Goal: Task Accomplishment & Management: Use online tool/utility

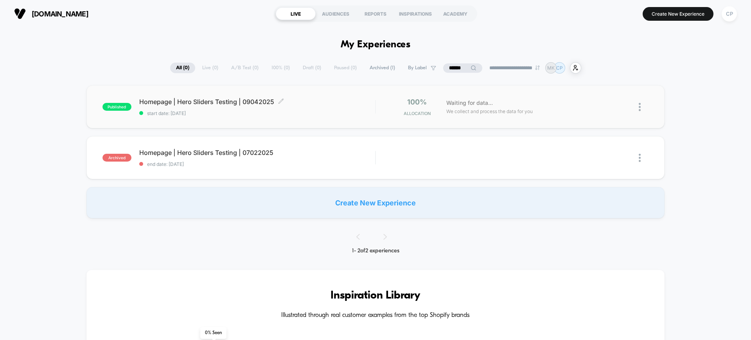
click at [213, 109] on div "Homepage | Hero Sliders Testing | 09042025 Click to edit experience details Cli…" at bounding box center [257, 107] width 236 height 18
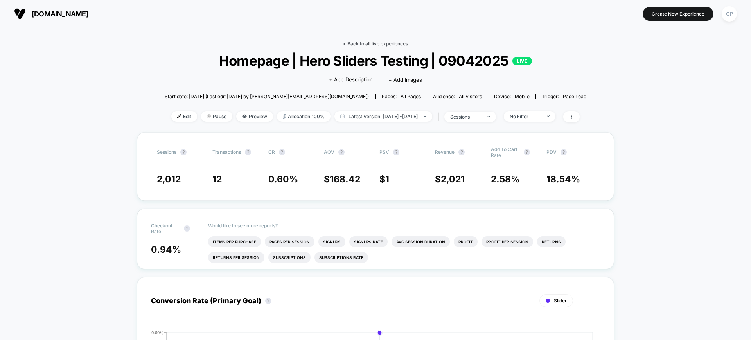
click at [379, 42] on link "< Back to all live experiences" at bounding box center [375, 44] width 65 height 6
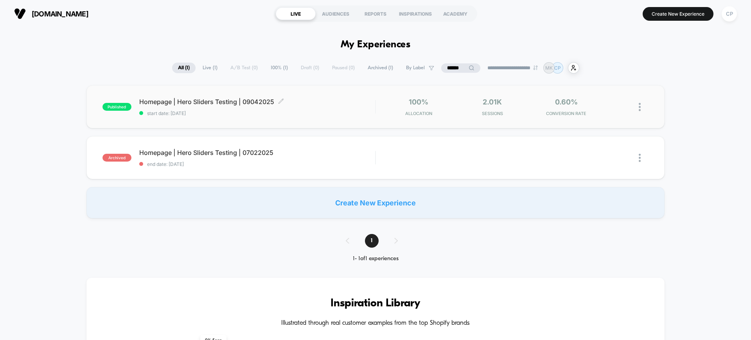
click at [219, 103] on span "Homepage | Hero Sliders Testing | 09042025 Click to edit experience details" at bounding box center [257, 102] width 236 height 8
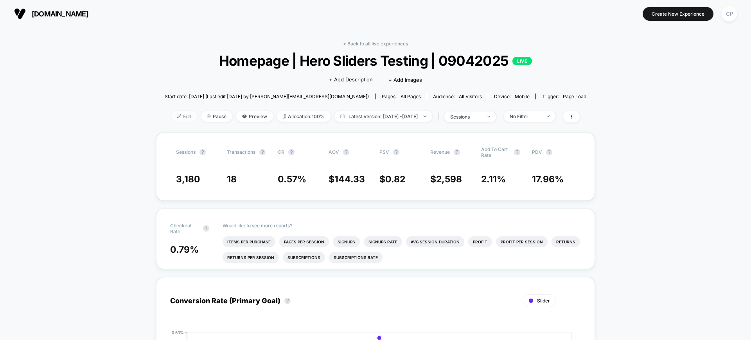
click at [174, 117] on span "Edit" at bounding box center [184, 116] width 26 height 11
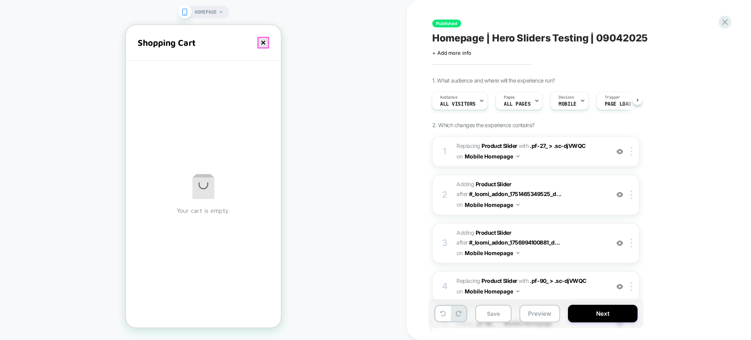
click at [264, 44] on button "close cart" at bounding box center [263, 43] width 12 height 12
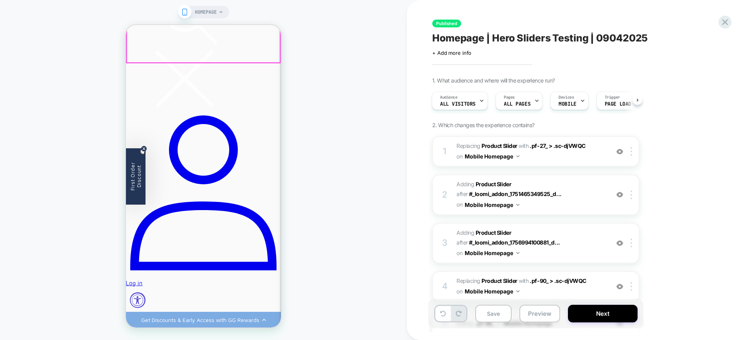
scroll to position [49, 0]
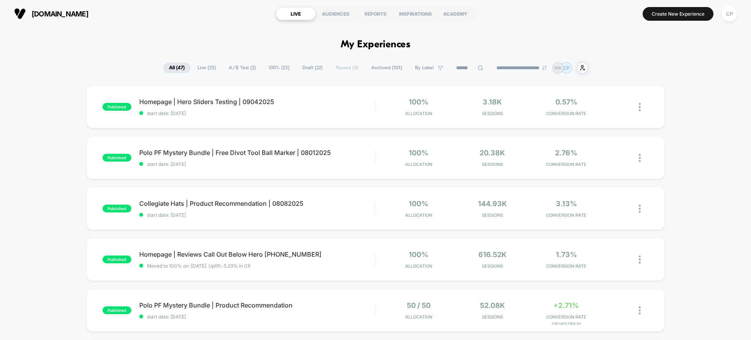
click at [309, 67] on span "Draft ( 22 )" at bounding box center [312, 68] width 32 height 11
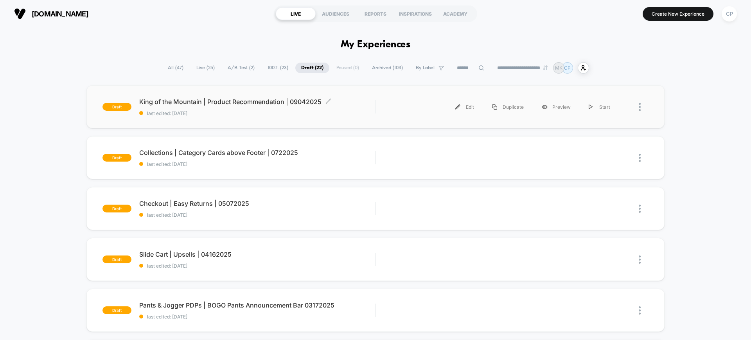
click at [250, 102] on span "King of the Mountain | Product Recommendation | 09042025 Click to edit experien…" at bounding box center [257, 102] width 236 height 8
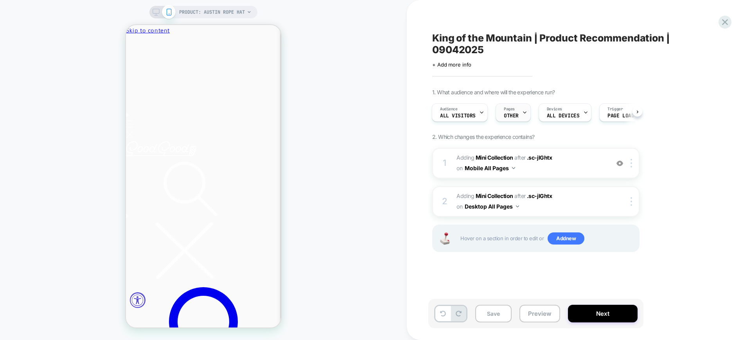
click at [518, 110] on div "Pages OTHER" at bounding box center [511, 113] width 31 height 18
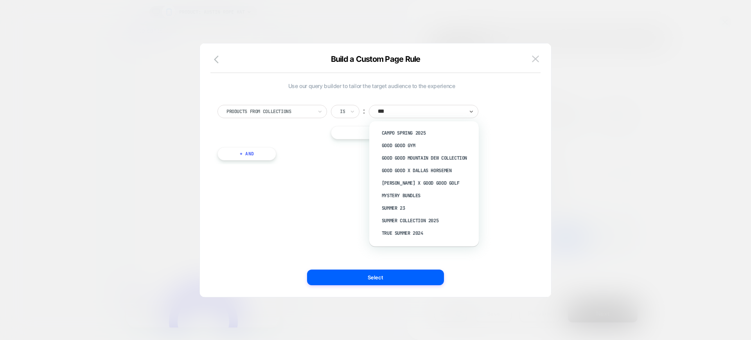
type input "****"
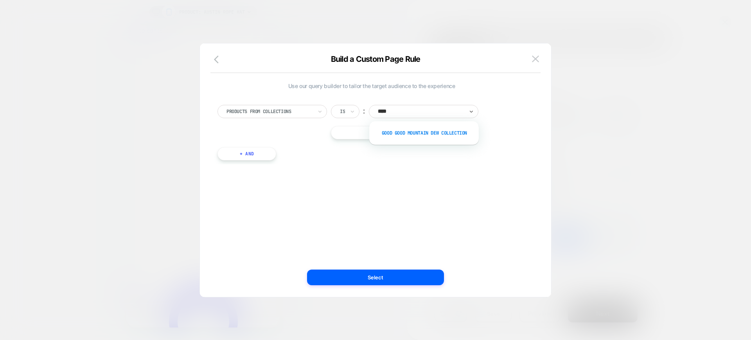
click at [411, 132] on div "Good Good Mountain Dew Collection" at bounding box center [428, 133] width 102 height 13
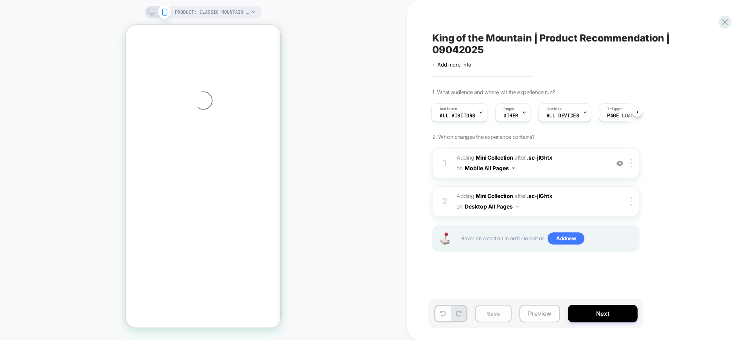
click at [488, 316] on button "Save" at bounding box center [493, 314] width 36 height 18
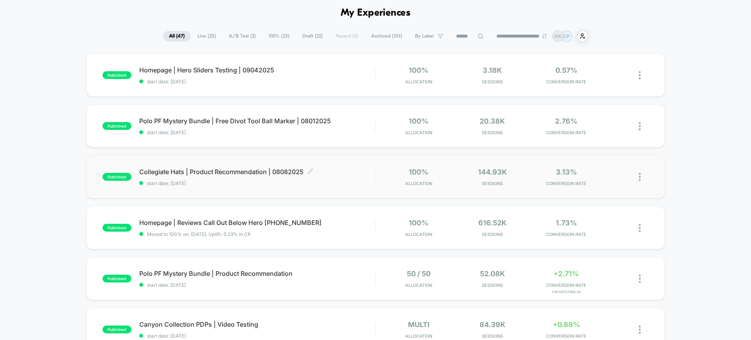
scroll to position [49, 0]
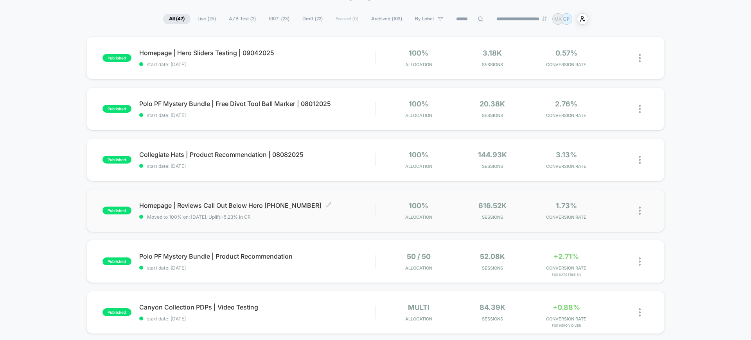
click at [233, 205] on span "Homepage | Reviews Call Out Below Hero 11162024 Click to edit experience details" at bounding box center [257, 205] width 236 height 8
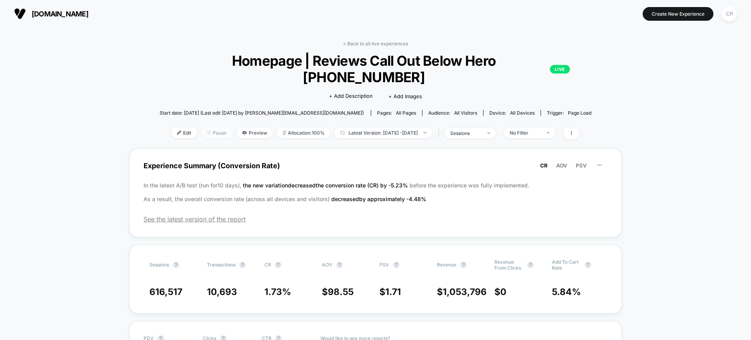
click at [205, 127] on span "Pause" at bounding box center [216, 132] width 31 height 11
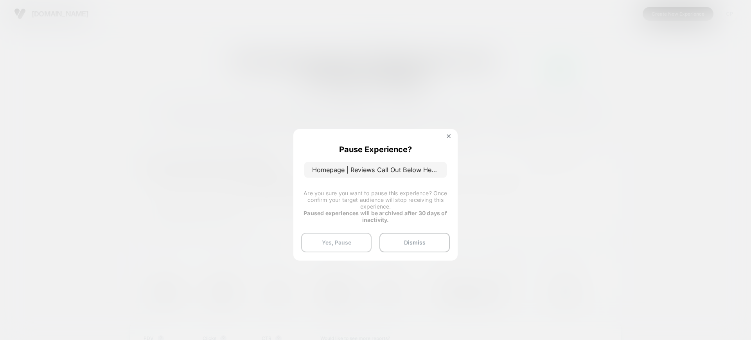
click at [350, 242] on button "Yes, Pause" at bounding box center [336, 243] width 70 height 20
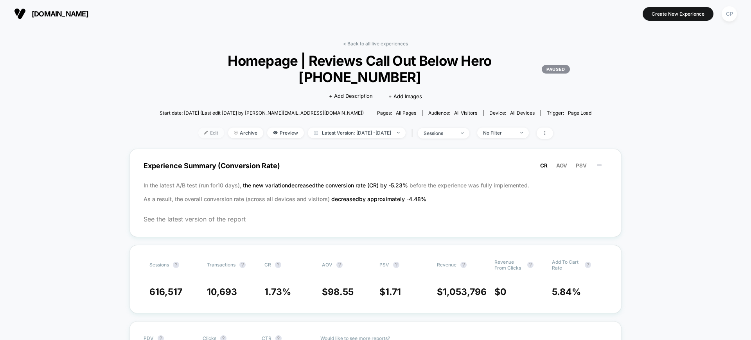
click at [202, 127] on span "Edit" at bounding box center [211, 132] width 26 height 11
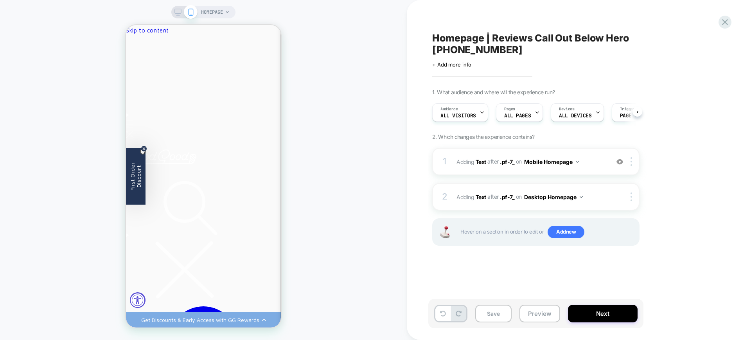
scroll to position [0, 0]
click at [632, 157] on img at bounding box center [631, 161] width 2 height 9
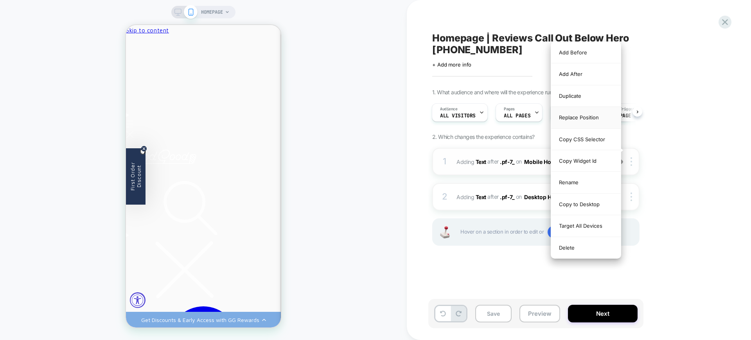
click at [594, 117] on div "Replace Position" at bounding box center [586, 118] width 70 height 22
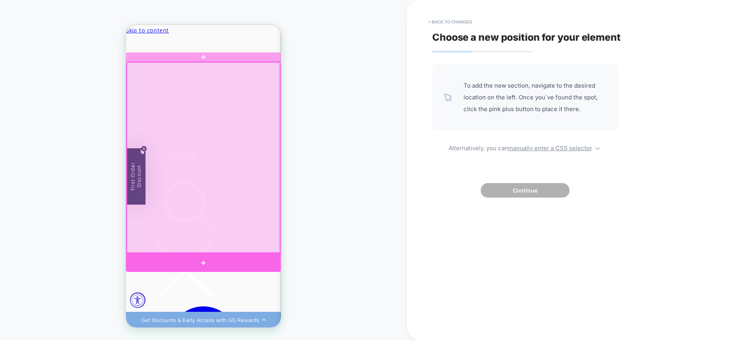
click at [268, 258] on div at bounding box center [203, 262] width 155 height 18
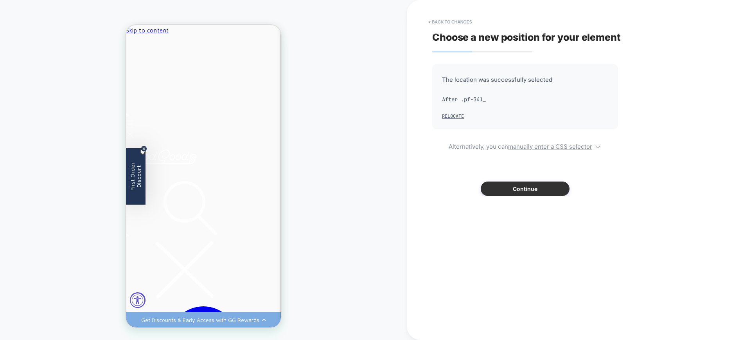
click at [516, 188] on button "Continue" at bounding box center [525, 188] width 89 height 14
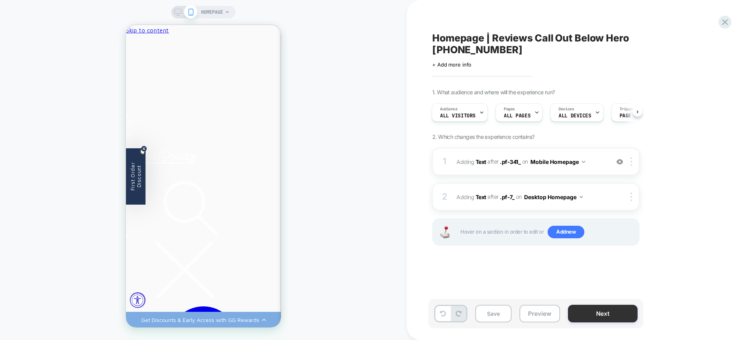
click at [619, 314] on button "Next" at bounding box center [603, 314] width 70 height 18
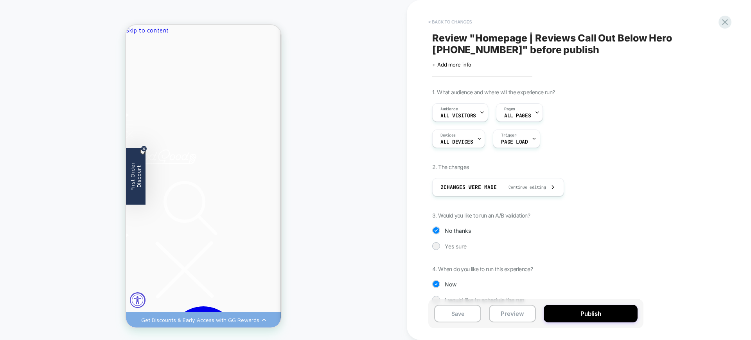
click at [447, 22] on button "< Back to changes" at bounding box center [450, 22] width 52 height 13
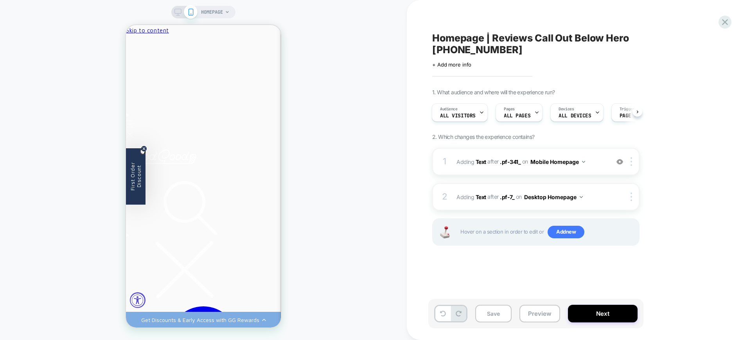
click at [174, 14] on div "HOMEPAGE" at bounding box center [203, 12] width 64 height 13
click at [172, 10] on div "HOMEPAGE" at bounding box center [203, 12] width 64 height 13
click at [174, 10] on icon at bounding box center [177, 12] width 7 height 7
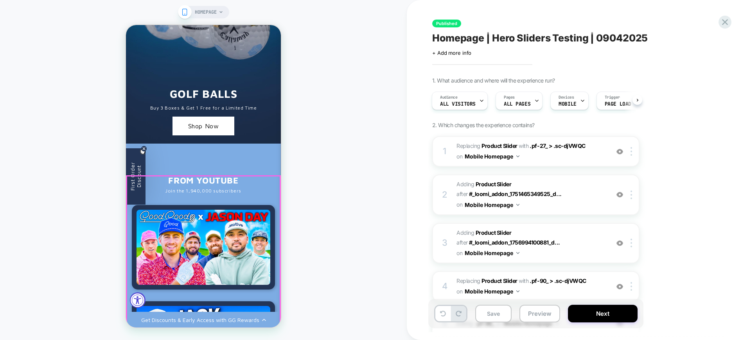
scroll to position [1662, 0]
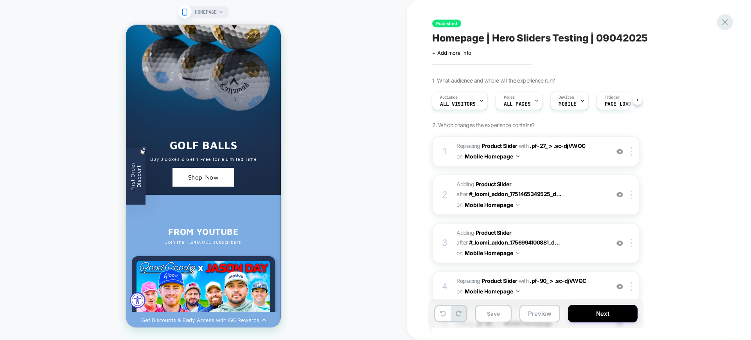
click at [727, 23] on icon at bounding box center [725, 22] width 11 height 11
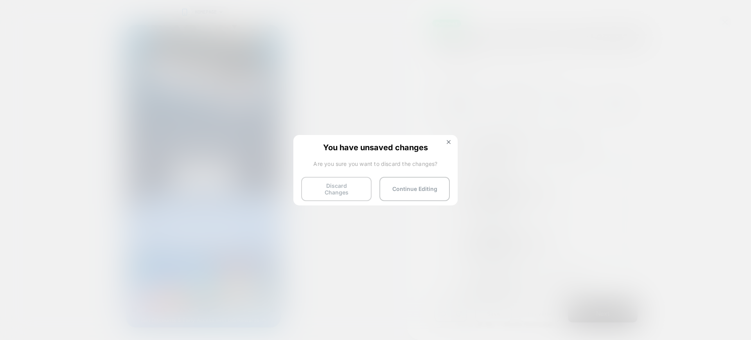
click at [346, 185] on button "Discard Changes" at bounding box center [336, 189] width 70 height 24
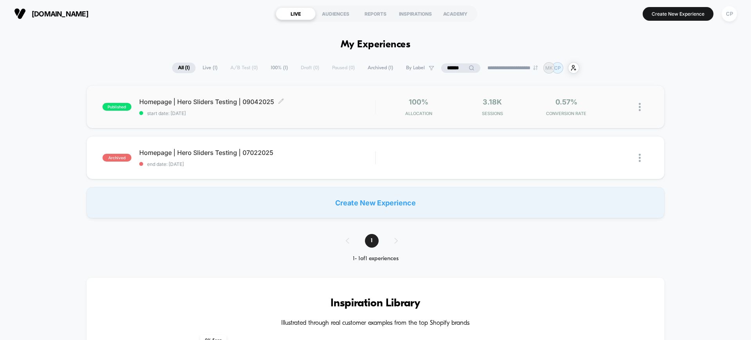
click at [322, 106] on div "Homepage | Hero Sliders Testing | 09042025 Click to edit experience details Cli…" at bounding box center [257, 107] width 236 height 18
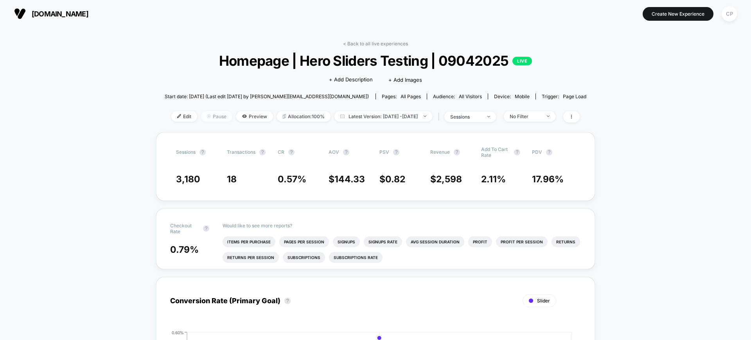
click at [202, 117] on span "Pause" at bounding box center [216, 116] width 31 height 11
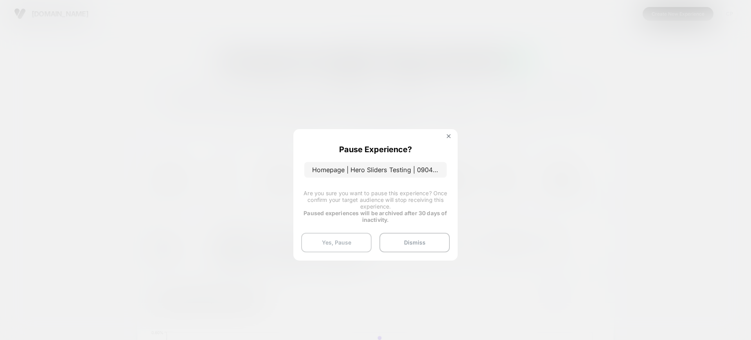
click at [342, 243] on button "Yes, Pause" at bounding box center [336, 243] width 70 height 20
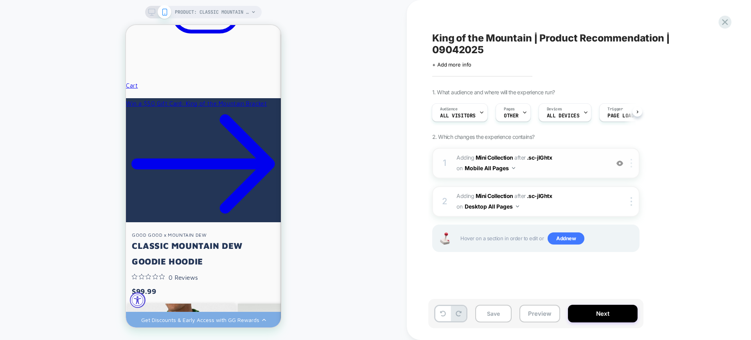
click at [0, 0] on div at bounding box center [0, 0] width 0 height 0
click at [632, 162] on img at bounding box center [631, 163] width 2 height 9
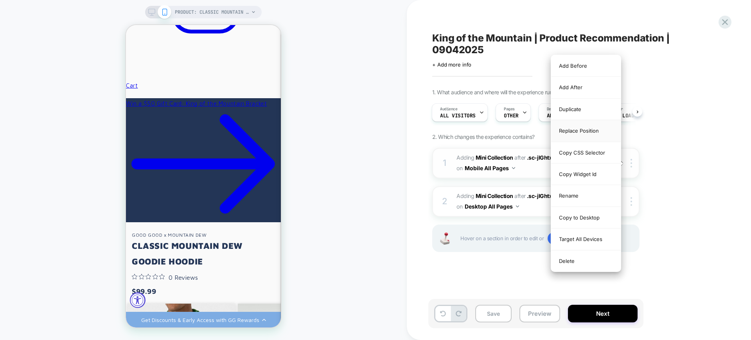
click at [0, 0] on div "Replace Position" at bounding box center [0, 0] width 0 height 0
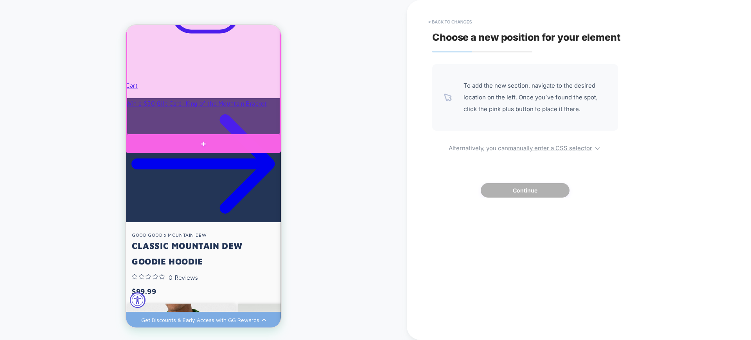
click at [238, 144] on div at bounding box center [203, 144] width 155 height 18
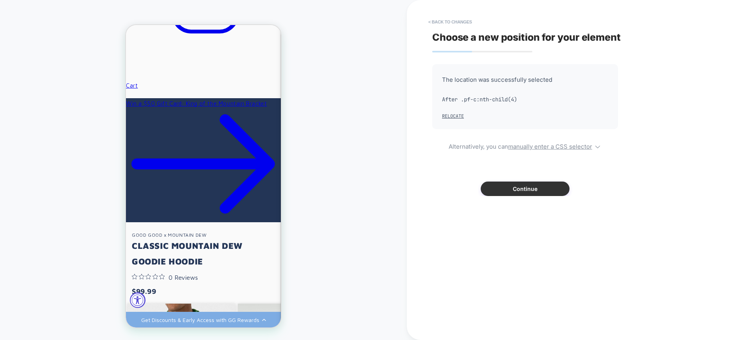
click at [0, 0] on button "Continue" at bounding box center [0, 0] width 0 height 0
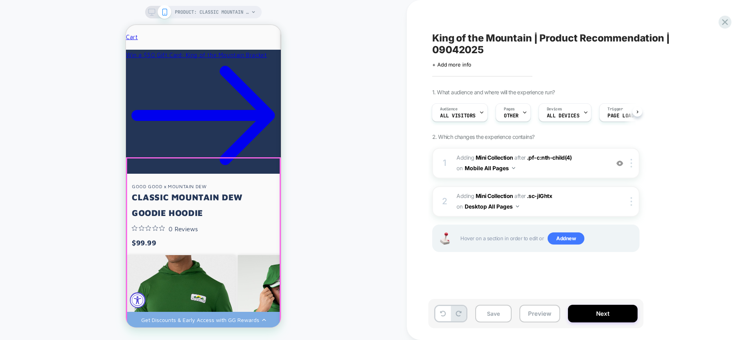
scroll to position [538, 0]
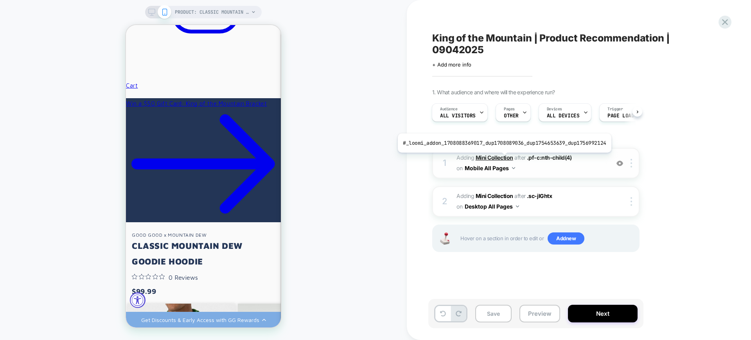
click at [502, 158] on b "Mini Collection" at bounding box center [495, 157] width 38 height 7
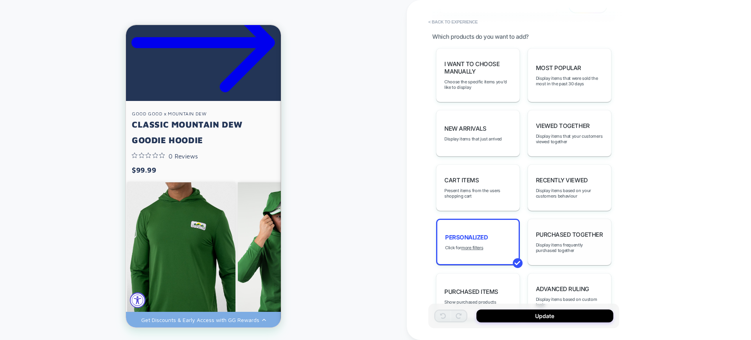
scroll to position [342, 0]
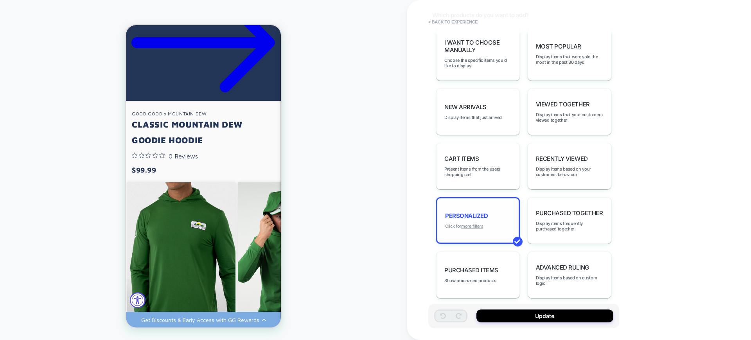
click at [479, 225] on u "more filters" at bounding box center [472, 225] width 22 height 5
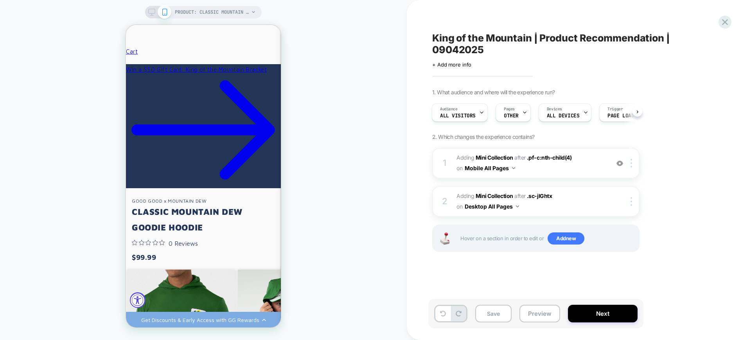
scroll to position [415, 0]
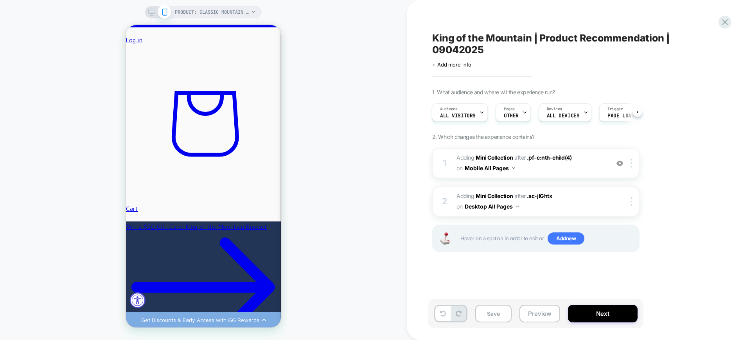
click at [147, 11] on div "PRODUCT: Classic Mountain Dew Goodie Hoodie" at bounding box center [203, 12] width 117 height 13
click at [155, 10] on div at bounding box center [158, 12] width 20 height 7
click at [149, 11] on icon at bounding box center [151, 12] width 7 height 7
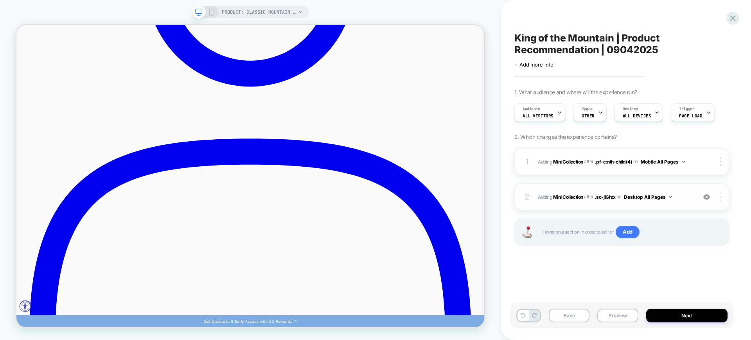
scroll to position [0, 0]
click at [720, 194] on img at bounding box center [721, 196] width 2 height 9
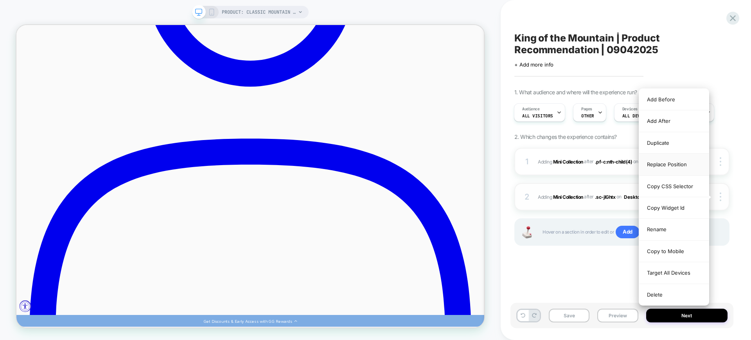
click at [0, 0] on div "Replace Position" at bounding box center [0, 0] width 0 height 0
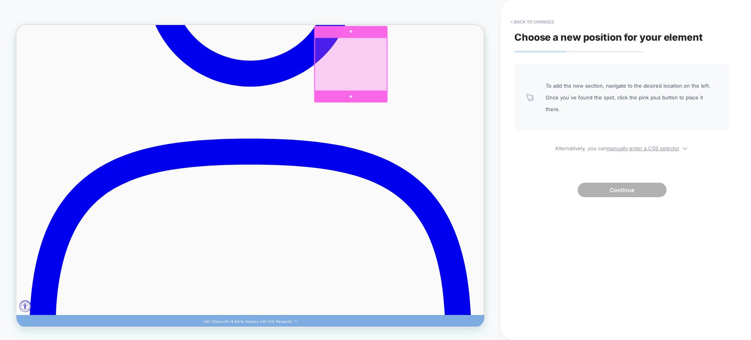
click at [489, 120] on div at bounding box center [462, 120] width 98 height 15
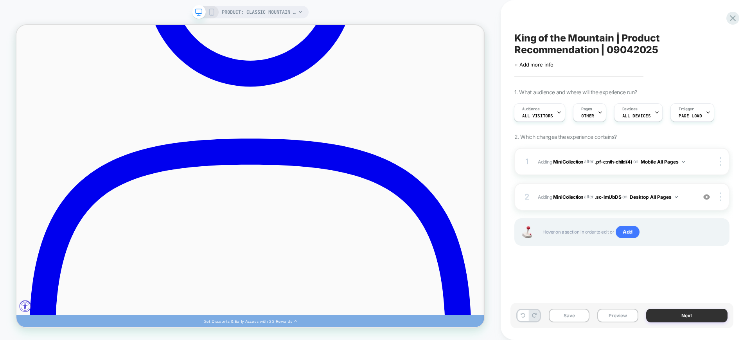
click at [698, 315] on button "Next" at bounding box center [687, 316] width 82 height 14
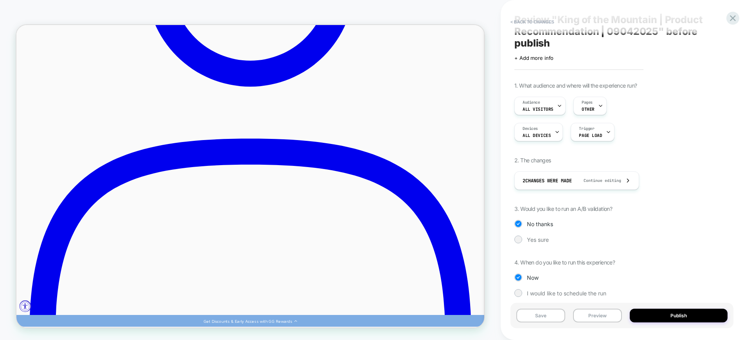
scroll to position [26, 0]
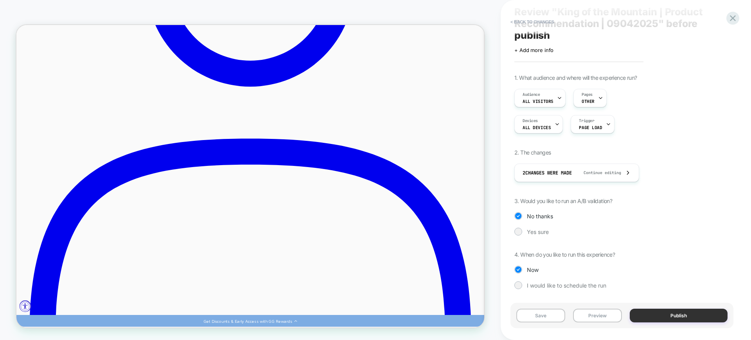
click at [673, 310] on button "Publish" at bounding box center [679, 316] width 98 height 14
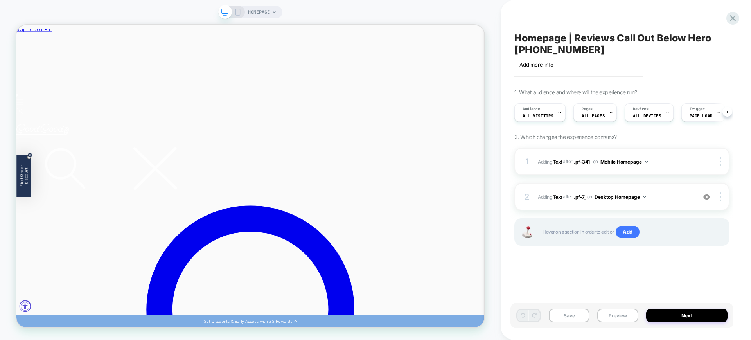
scroll to position [0, 0]
click at [0, 0] on div at bounding box center [0, 0] width 0 height 0
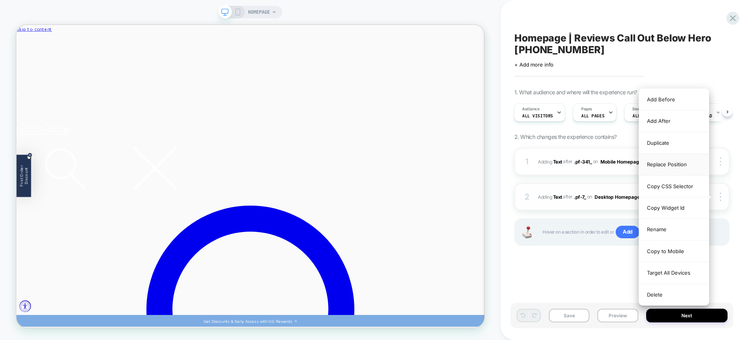
click at [0, 0] on div "Replace Position" at bounding box center [0, 0] width 0 height 0
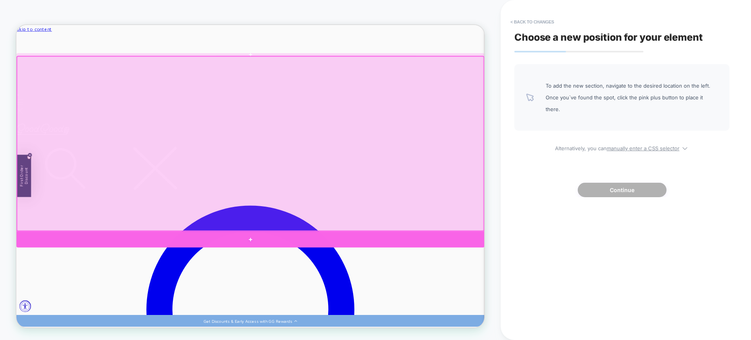
click at [626, 304] on div at bounding box center [328, 311] width 624 height 22
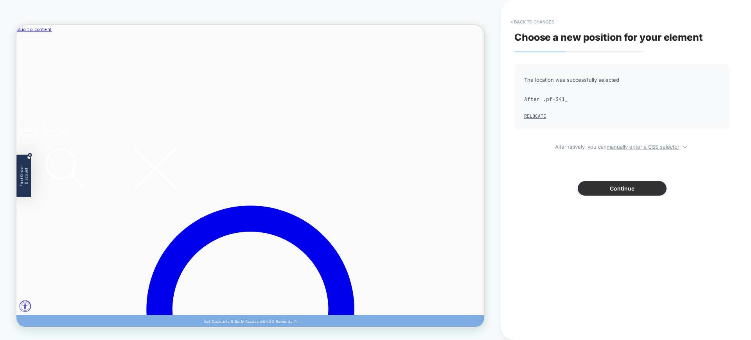
click at [616, 191] on button "Continue" at bounding box center [622, 188] width 89 height 14
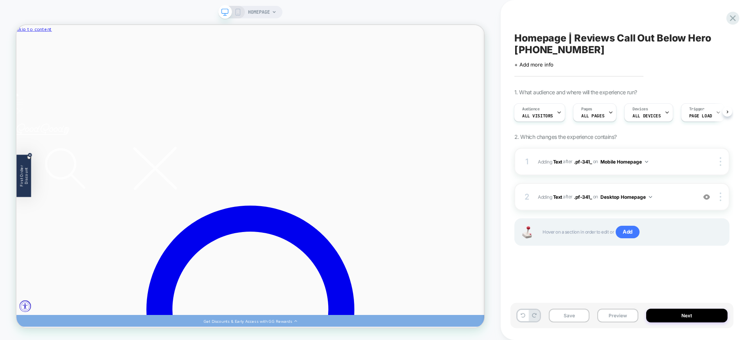
click at [237, 12] on icon at bounding box center [237, 12] width 7 height 7
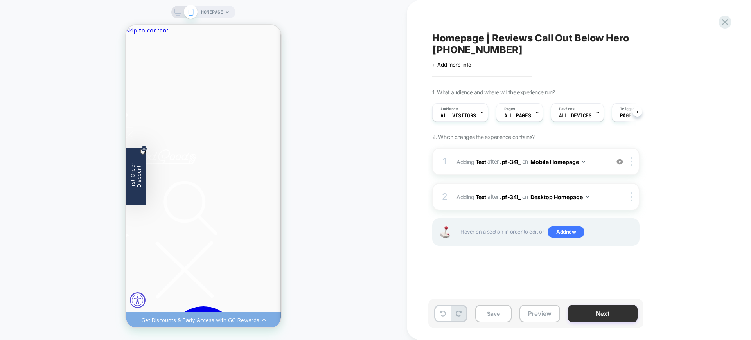
scroll to position [0, 0]
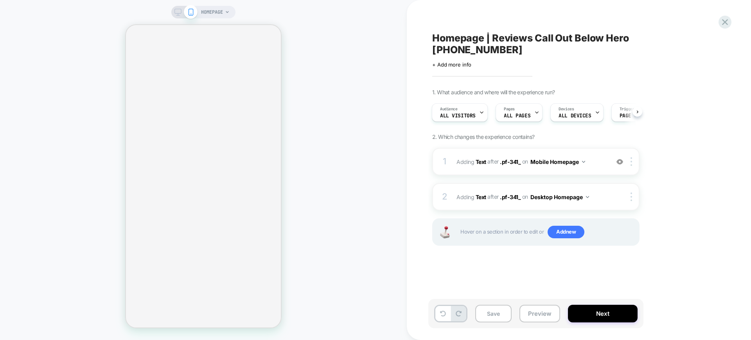
click at [632, 151] on div "HOMEPAGE Homepage | Reviews Call Out Below Hero 11162024 Click to edit experien…" at bounding box center [375, 170] width 751 height 340
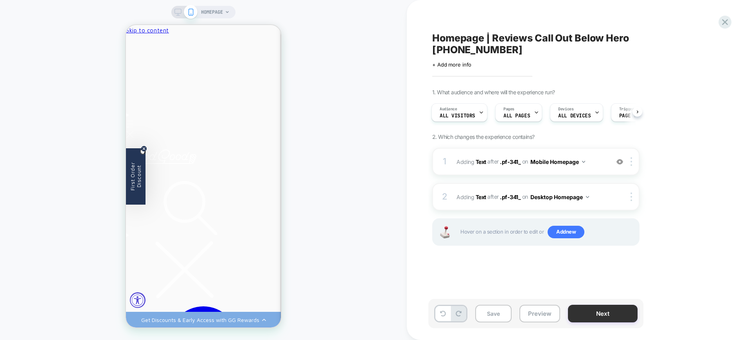
scroll to position [0, 0]
click at [593, 309] on button "Next" at bounding box center [603, 314] width 70 height 18
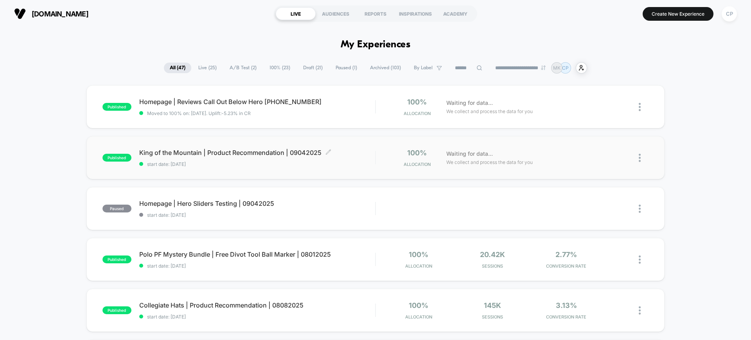
click at [233, 153] on span "King of the Mountain | Product Recommendation | 09042025 Click to edit experien…" at bounding box center [257, 153] width 236 height 8
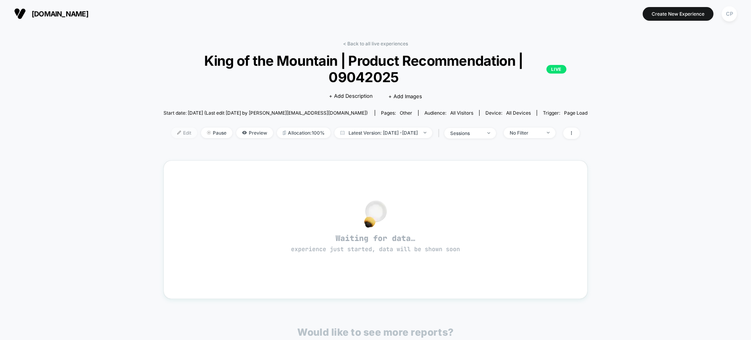
click at [179, 134] on span "Edit" at bounding box center [184, 132] width 26 height 11
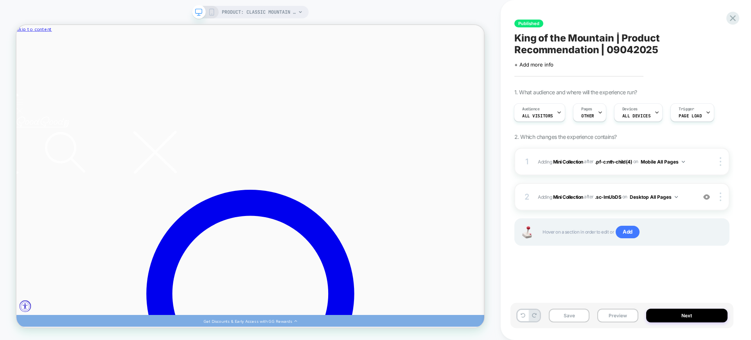
click at [210, 10] on icon at bounding box center [211, 12] width 7 height 7
